Goal: Transaction & Acquisition: Purchase product/service

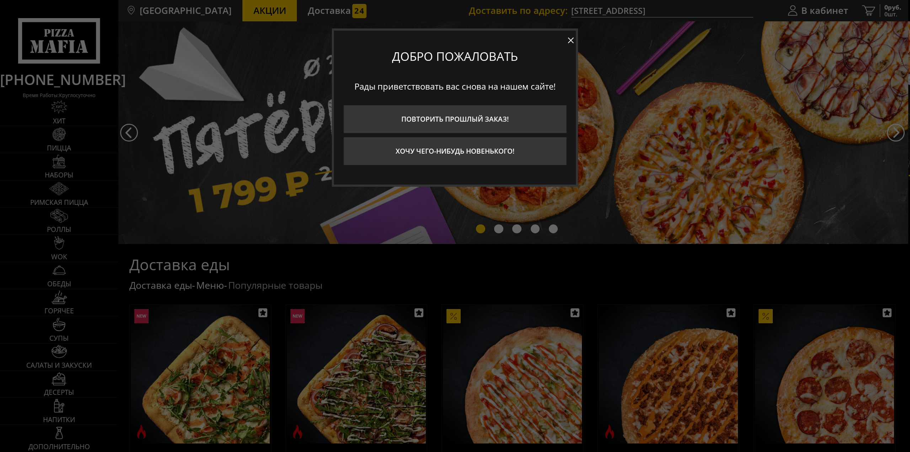
click at [568, 41] on button at bounding box center [571, 40] width 11 height 11
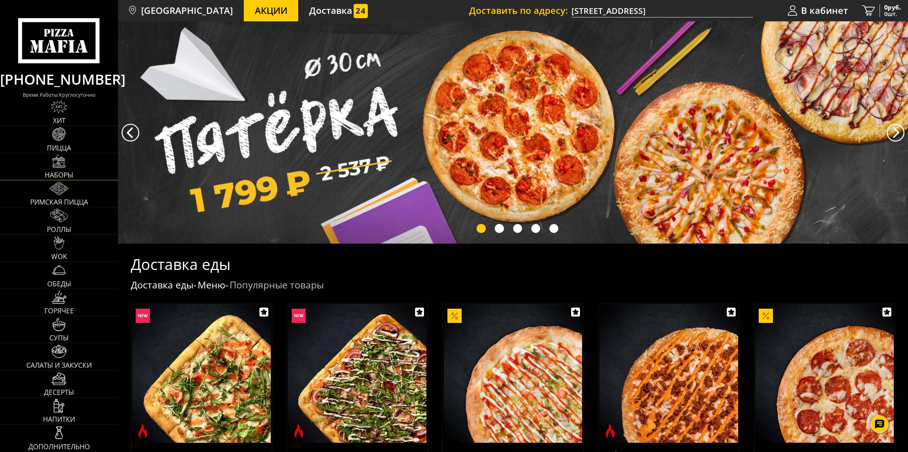
click at [81, 173] on link "Наборы" at bounding box center [59, 166] width 118 height 27
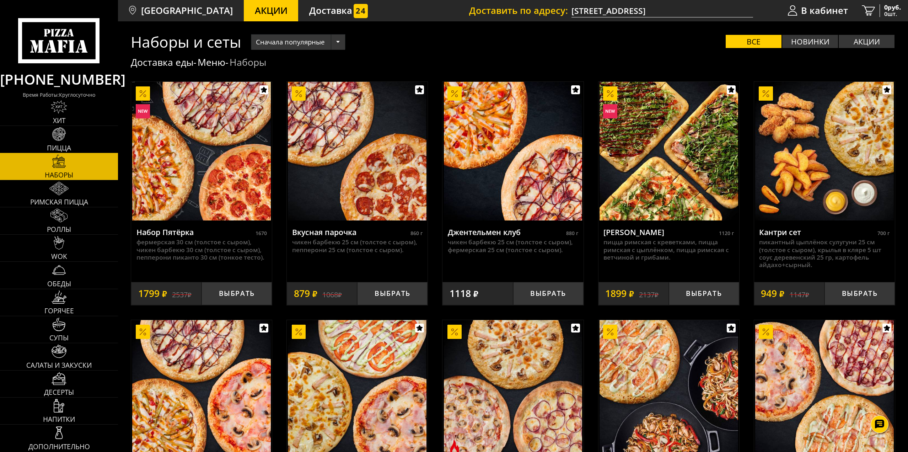
click at [73, 142] on link "Пицца" at bounding box center [59, 139] width 118 height 27
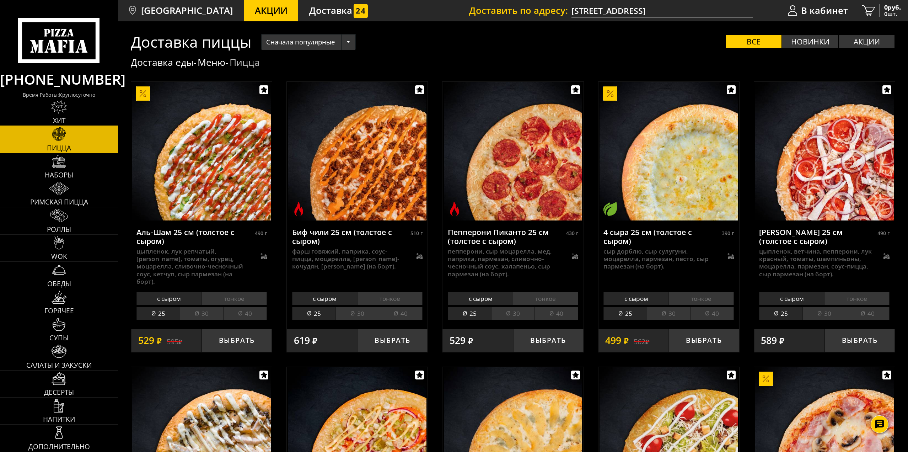
click at [73, 116] on link "Хит" at bounding box center [59, 112] width 118 height 27
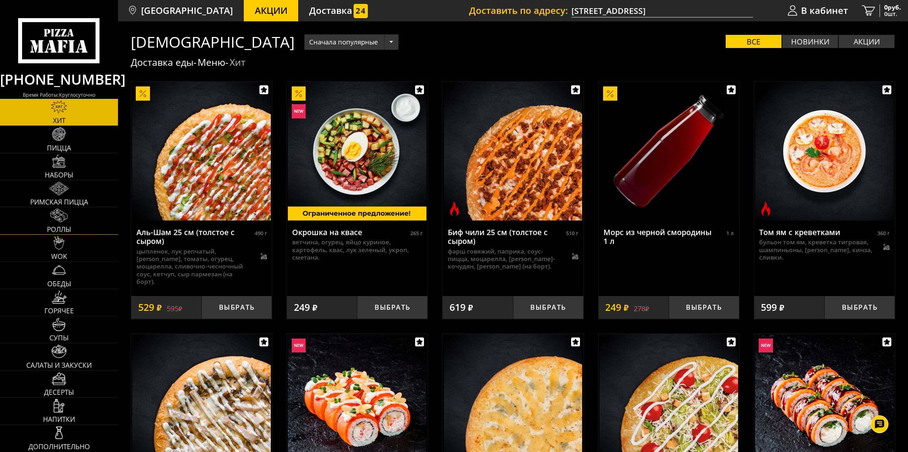
click at [76, 214] on link "Роллы" at bounding box center [59, 220] width 118 height 27
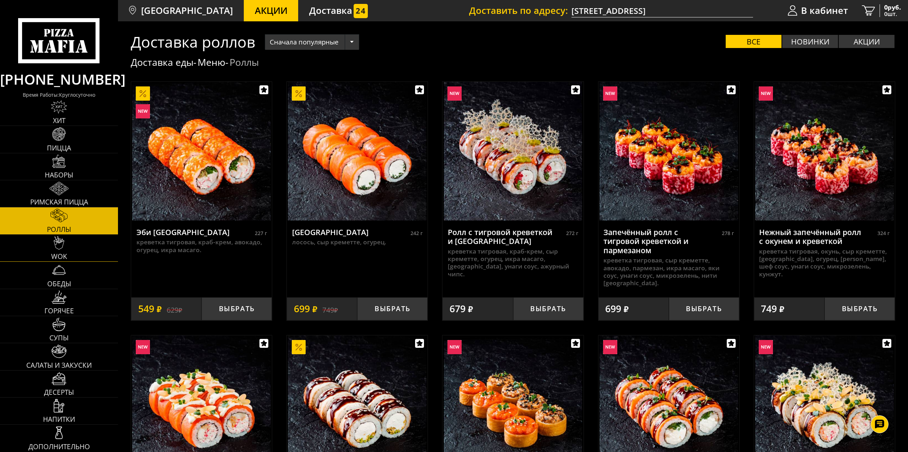
click at [76, 249] on link "WOK" at bounding box center [59, 248] width 118 height 27
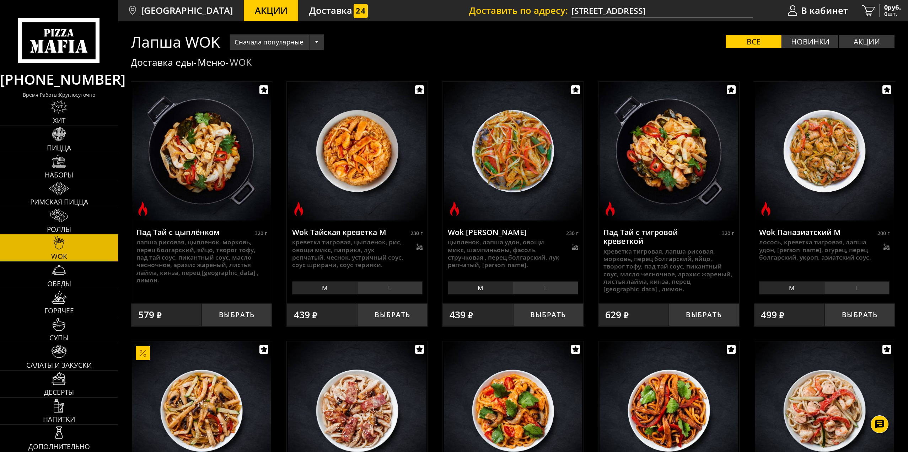
click at [71, 229] on span "Роллы" at bounding box center [59, 229] width 24 height 7
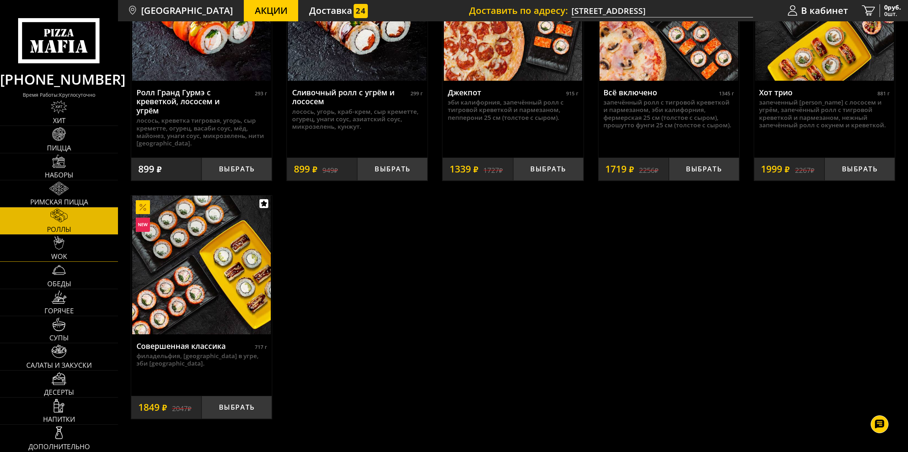
scroll to position [640, 0]
click at [70, 260] on link "WOK" at bounding box center [59, 248] width 118 height 27
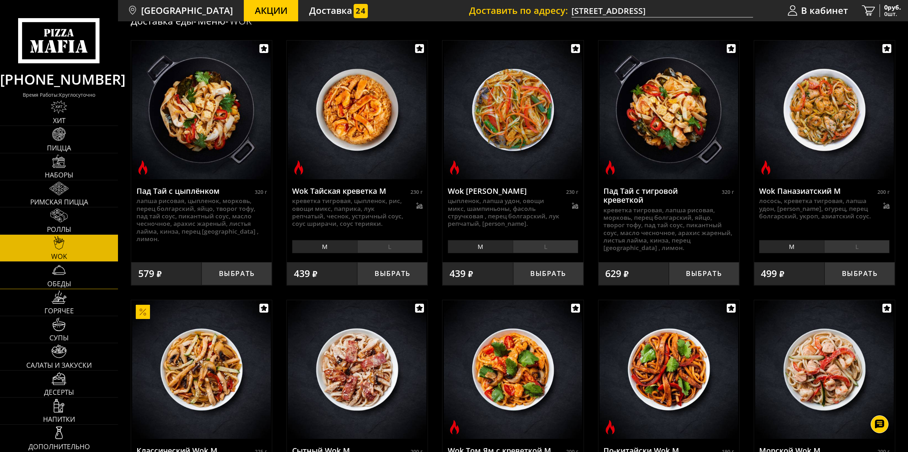
scroll to position [36, 0]
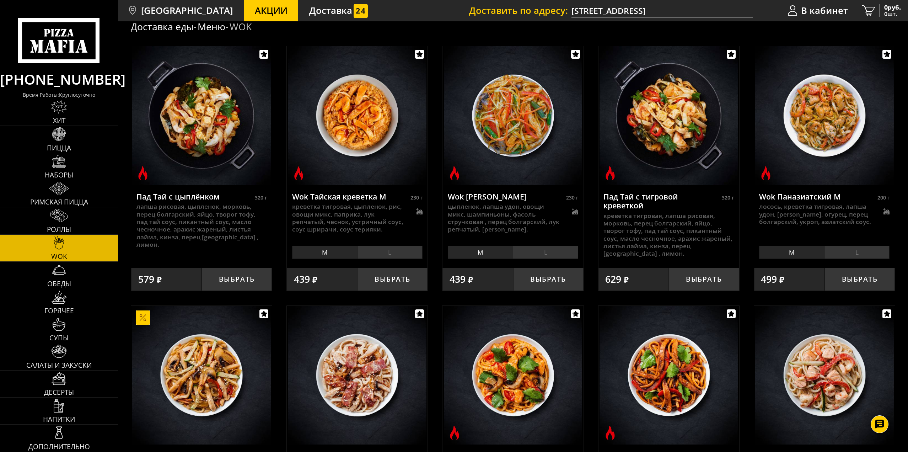
click at [70, 172] on span "Наборы" at bounding box center [59, 175] width 28 height 7
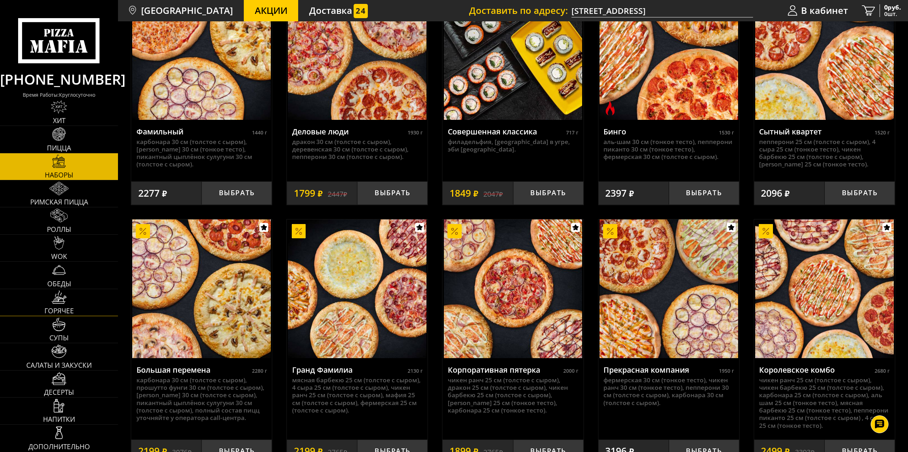
scroll to position [1067, 0]
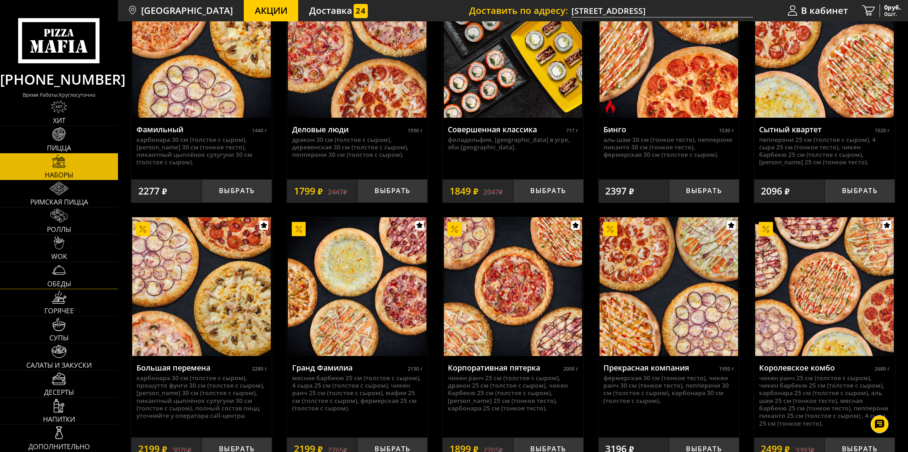
click at [72, 283] on link "Обеды" at bounding box center [59, 275] width 118 height 27
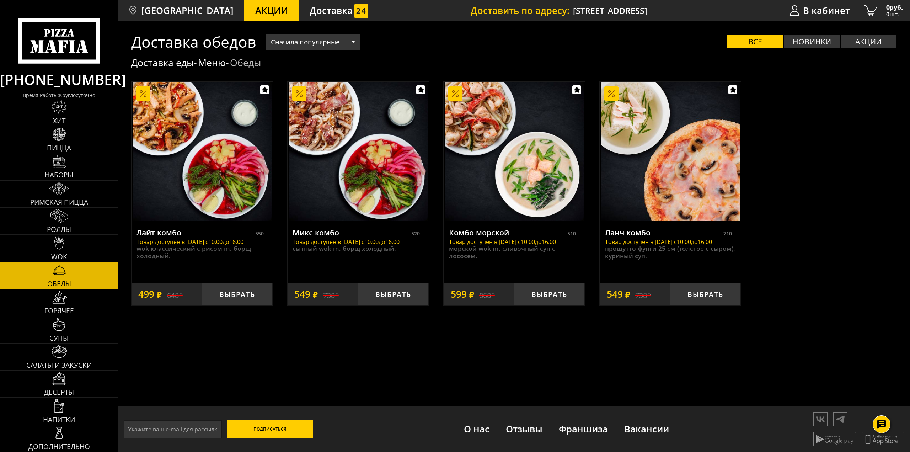
click at [71, 254] on link "WOK" at bounding box center [59, 248] width 118 height 27
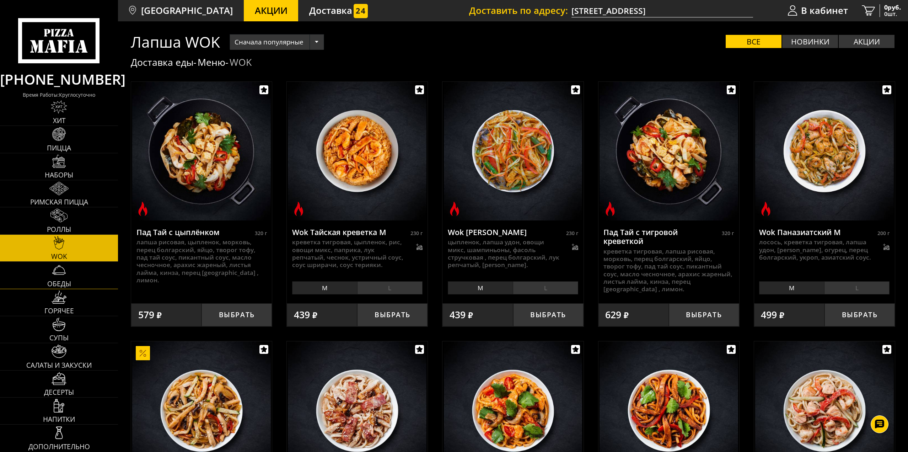
click at [75, 280] on link "Обеды" at bounding box center [59, 275] width 118 height 27
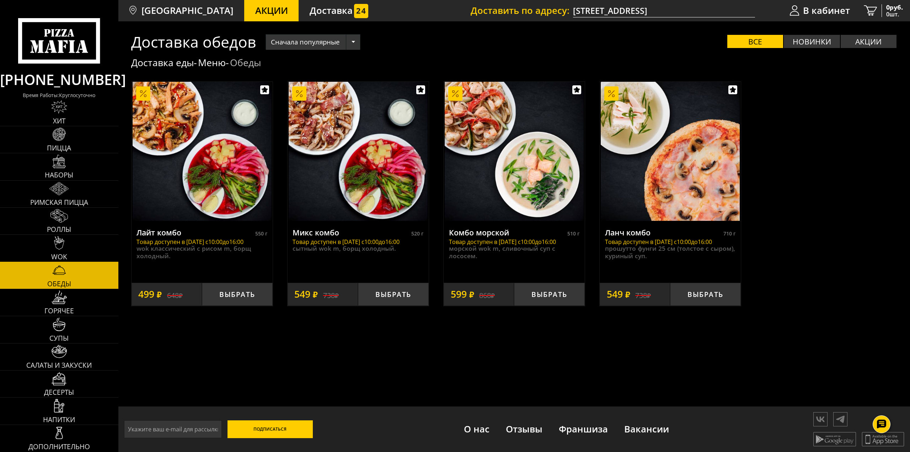
click at [74, 241] on link "WOK" at bounding box center [59, 248] width 118 height 27
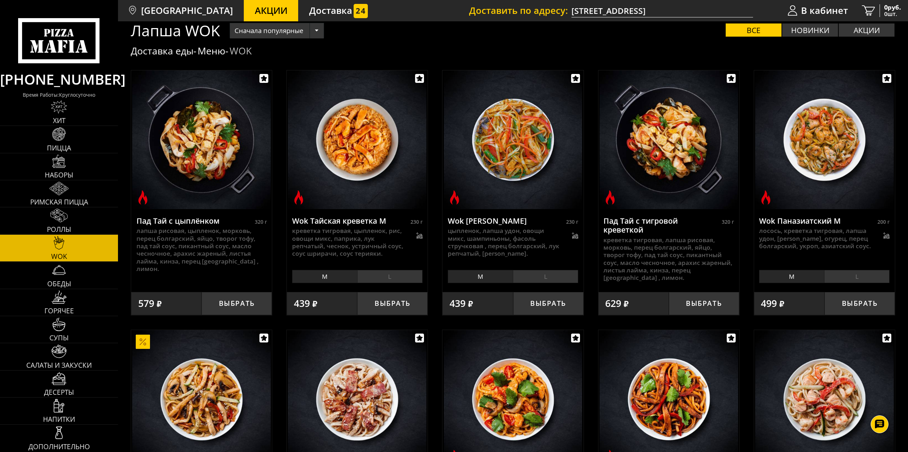
scroll to position [36, 0]
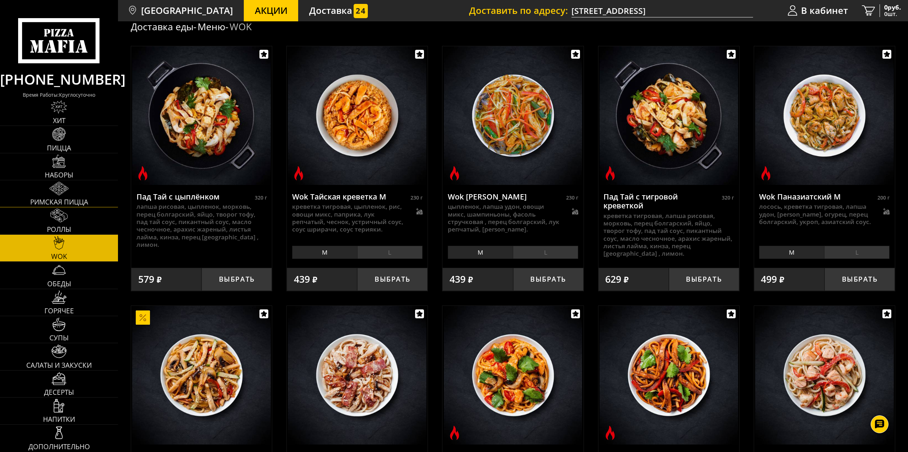
click at [70, 200] on span "Римская пицца" at bounding box center [59, 202] width 58 height 7
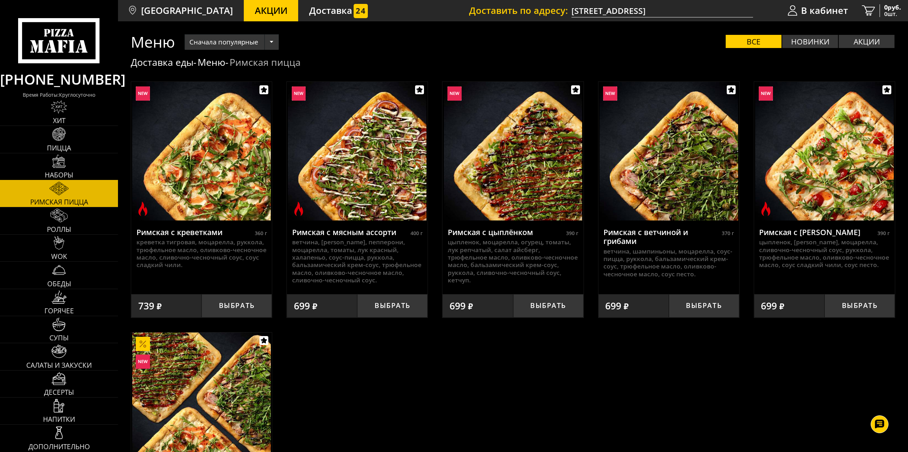
click at [73, 165] on link "Наборы" at bounding box center [59, 166] width 118 height 27
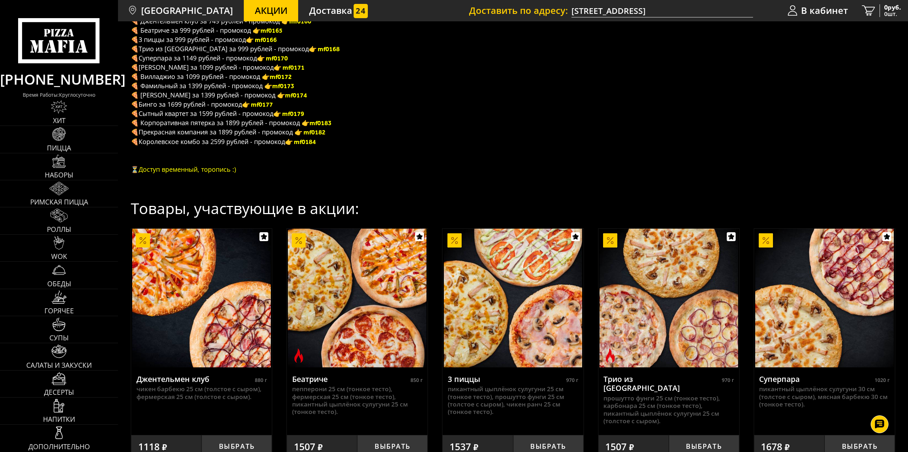
scroll to position [142, 0]
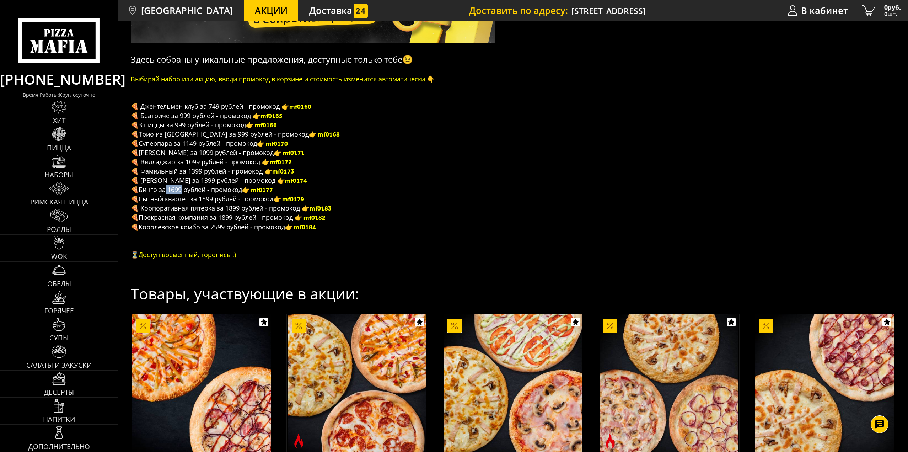
drag, startPoint x: 169, startPoint y: 190, endPoint x: 183, endPoint y: 188, distance: 15.0
click at [183, 188] on span "Бинго за 1699 рублей - промокод" at bounding box center [190, 189] width 103 height 9
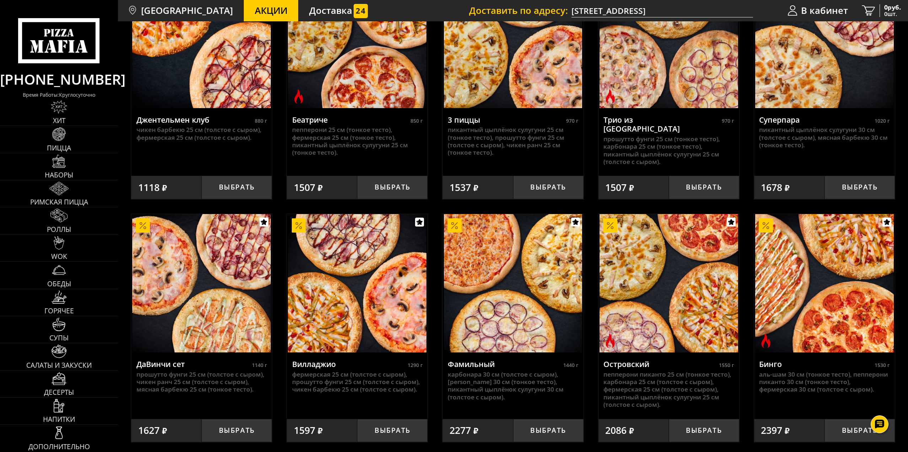
scroll to position [498, 0]
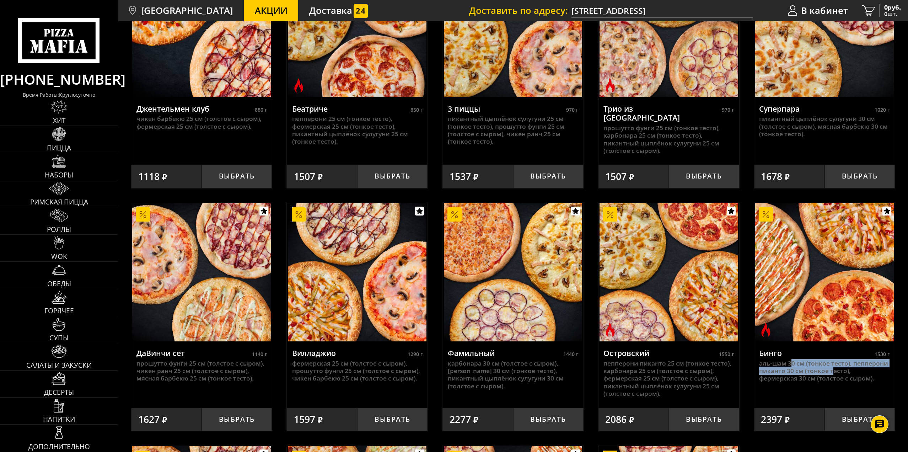
drag, startPoint x: 796, startPoint y: 359, endPoint x: 832, endPoint y: 365, distance: 37.1
click at [832, 365] on p "Аль-Шам 30 см (тонкое тесто), Пепперони Пиканто 30 см (тонкое тесто), Фермерска…" at bounding box center [824, 370] width 130 height 23
click at [73, 215] on link "Роллы" at bounding box center [59, 220] width 118 height 27
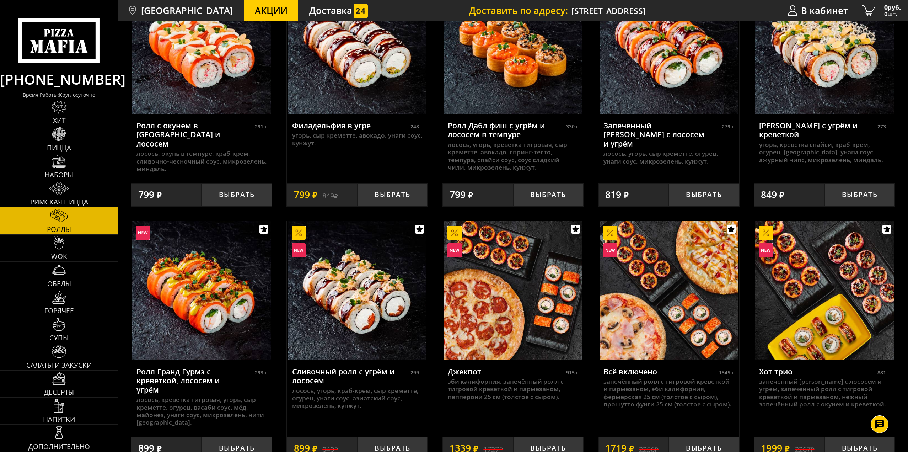
scroll to position [356, 0]
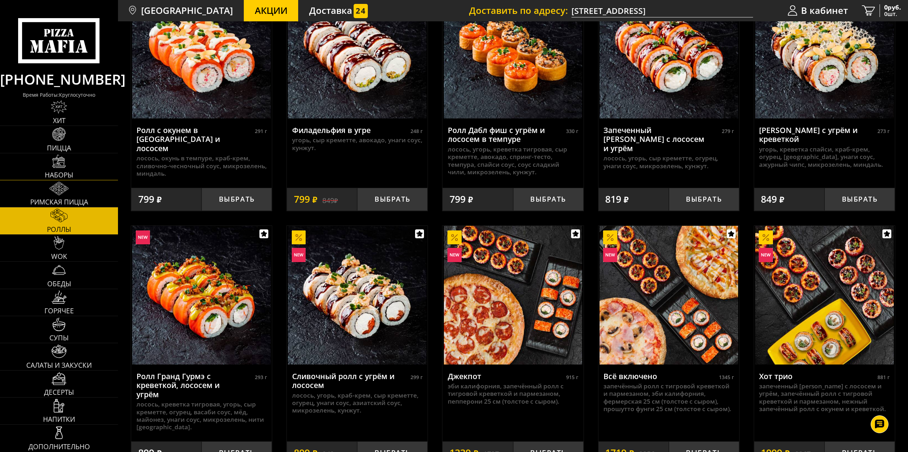
click at [82, 170] on link "Наборы" at bounding box center [59, 166] width 118 height 27
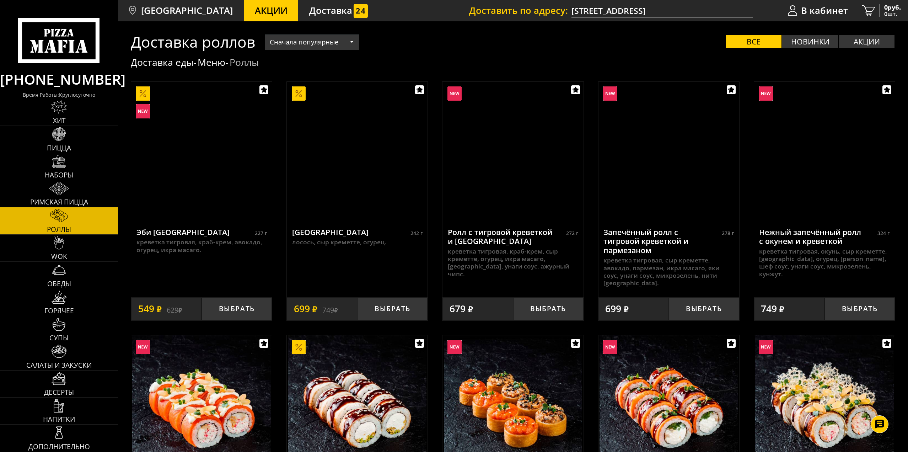
scroll to position [356, 0]
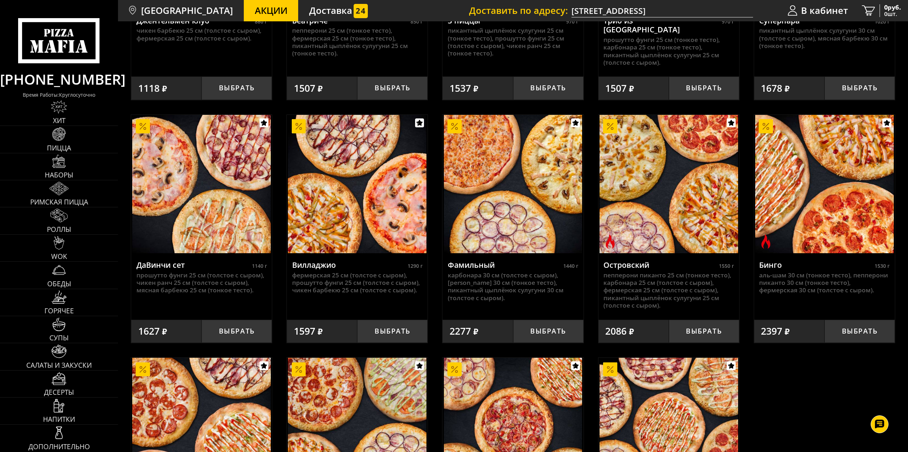
scroll to position [604, 0]
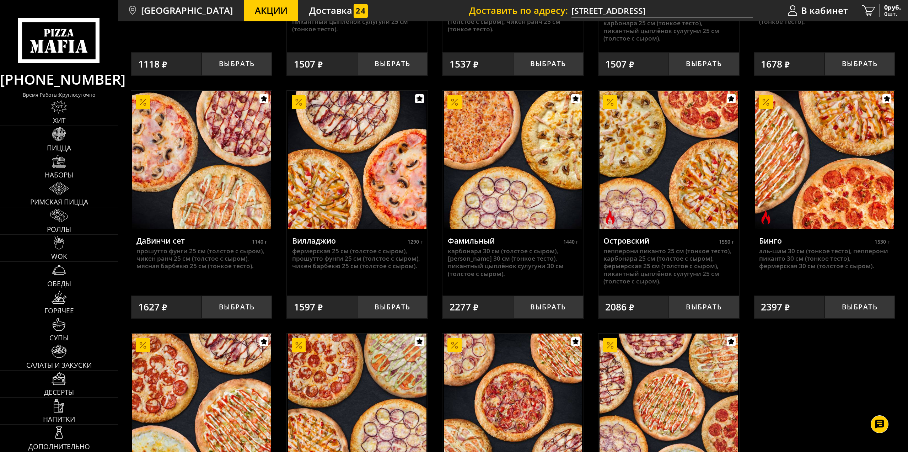
scroll to position [604, 0]
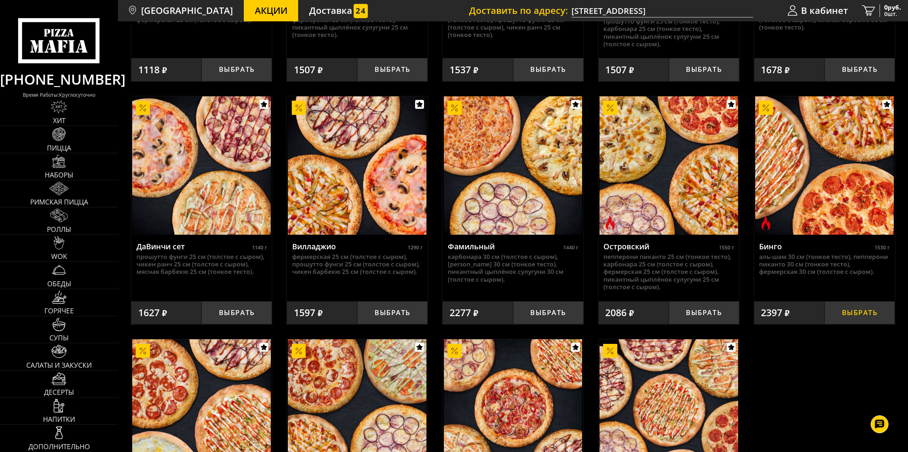
click at [866, 306] on button "Выбрать" at bounding box center [860, 312] width 70 height 23
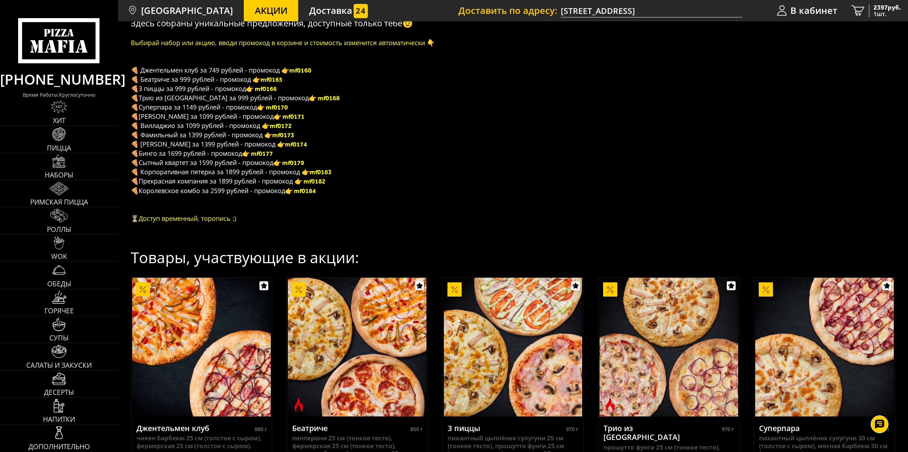
scroll to position [178, 0]
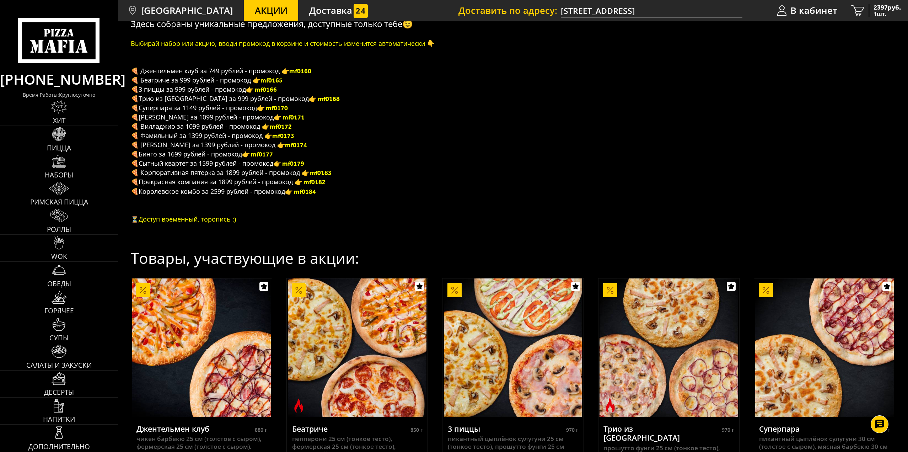
click at [261, 154] on b "👉 mf0177" at bounding box center [257, 154] width 31 height 8
click at [271, 155] on b "👉 mf0177" at bounding box center [257, 154] width 31 height 8
copy b "f0177"
click at [879, 8] on span "2397 руб." at bounding box center [887, 7] width 27 height 7
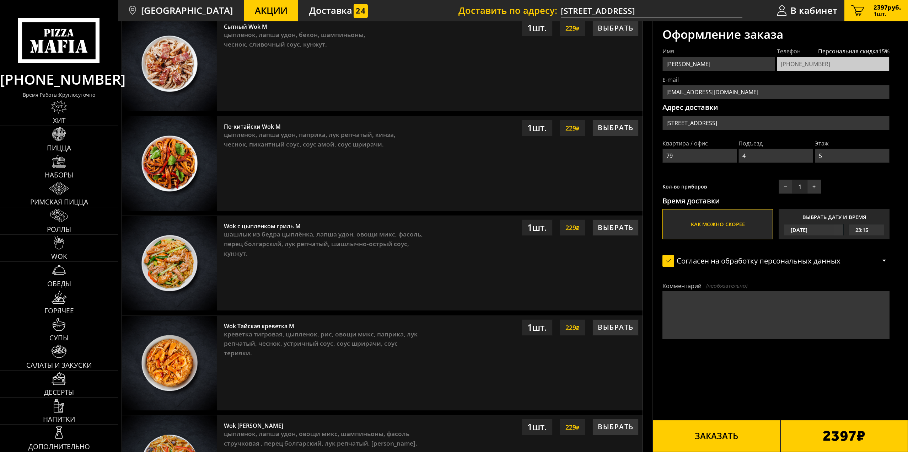
scroll to position [629, 0]
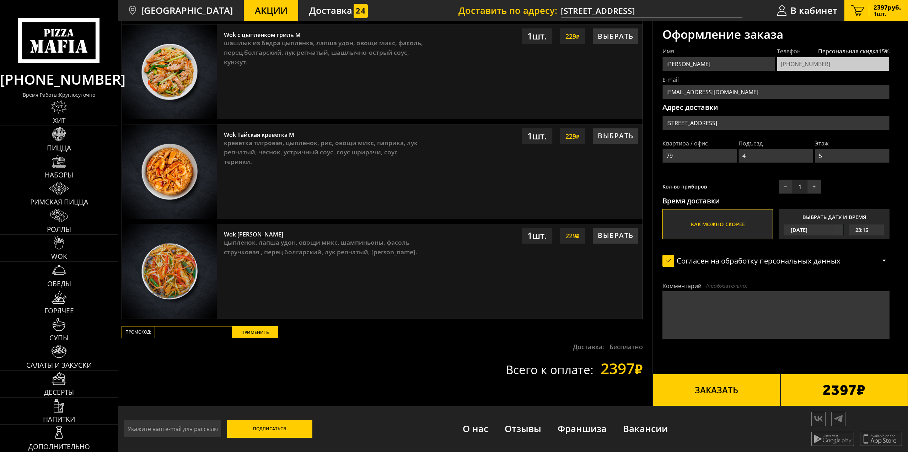
click at [199, 330] on input "Промокод:" at bounding box center [193, 332] width 77 height 12
paste input "mf0177"
type input "mf0177"
click at [247, 331] on button "Применить" at bounding box center [255, 332] width 46 height 12
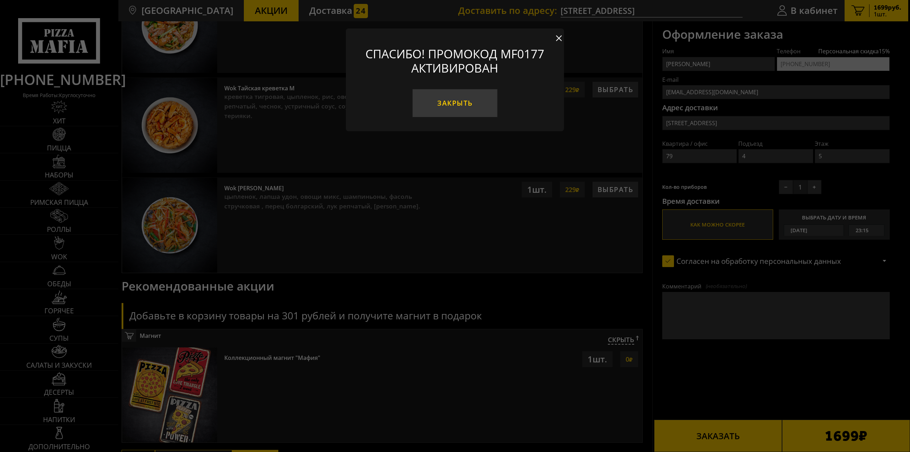
click at [469, 104] on button "Закрыть" at bounding box center [454, 103] width 85 height 28
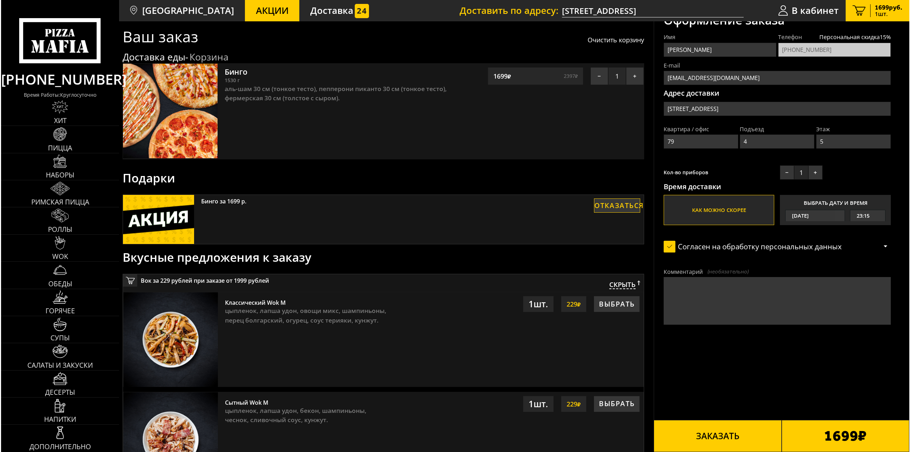
scroll to position [0, 0]
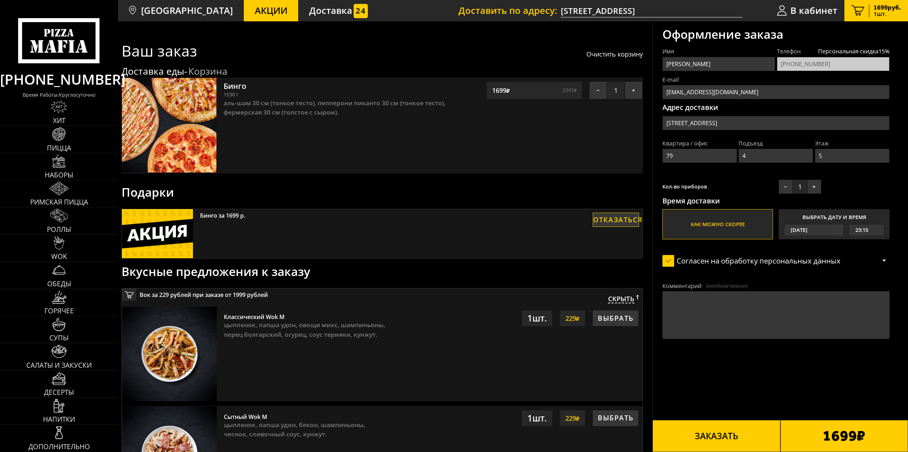
click at [726, 432] on button "Заказать" at bounding box center [717, 436] width 128 height 32
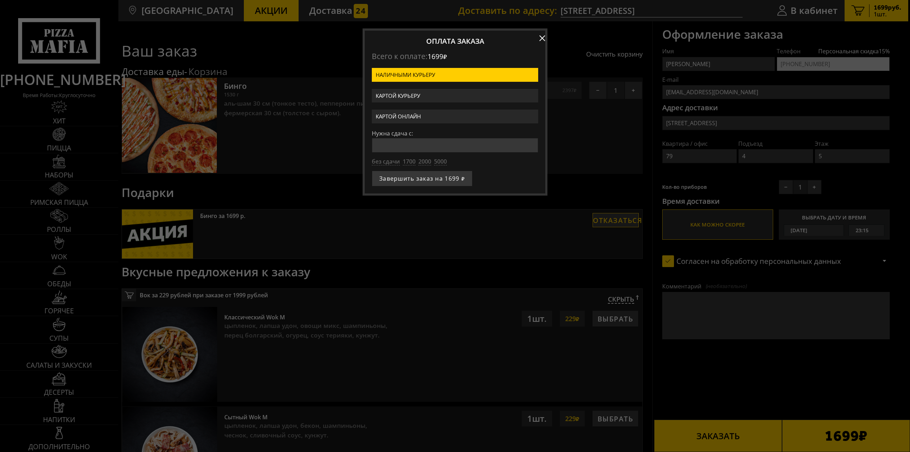
click at [410, 115] on label "Картой онлайн" at bounding box center [455, 117] width 166 height 14
click at [0, 0] on input "Картой онлайн" at bounding box center [0, 0] width 0 height 0
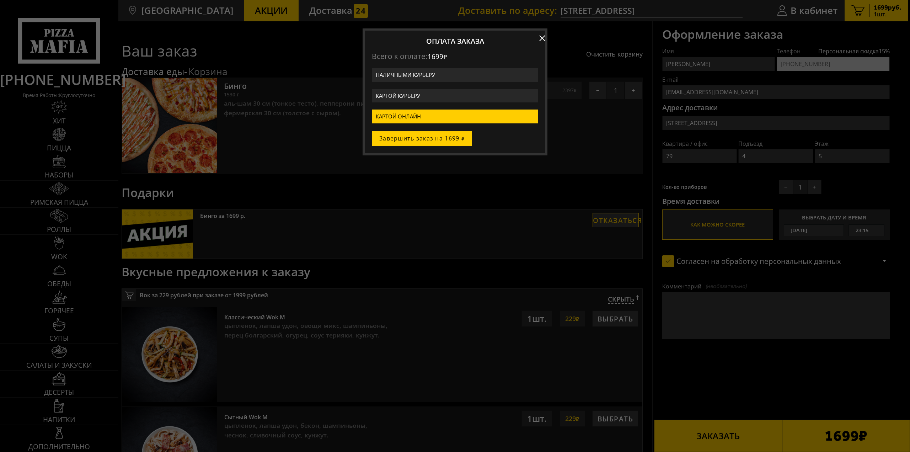
click at [422, 137] on button "Завершить заказ на 1699 ₽" at bounding box center [422, 138] width 101 height 16
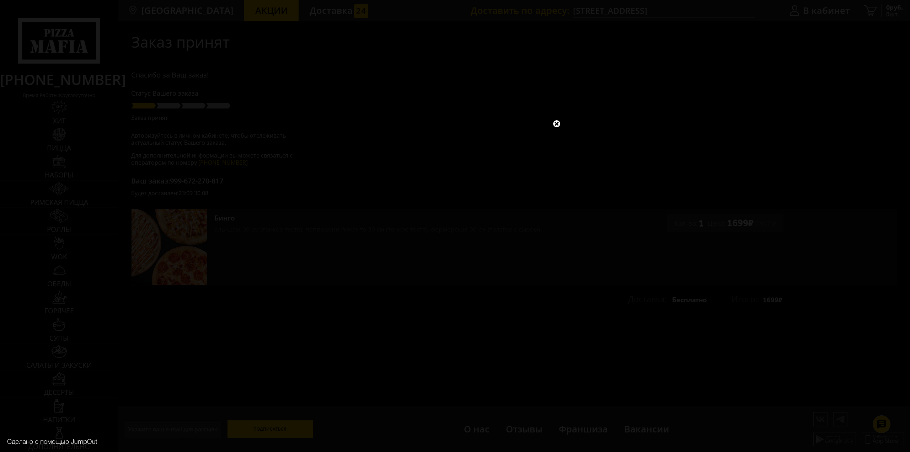
click at [558, 123] on link at bounding box center [556, 123] width 9 height 9
